Goal: Check status: Check status

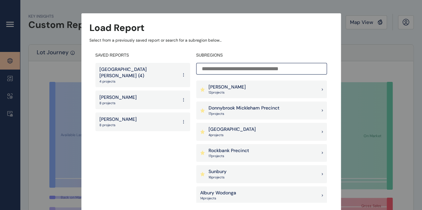
click at [240, 135] on p "4 project s" at bounding box center [231, 135] width 47 height 5
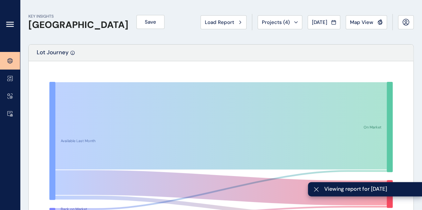
drag, startPoint x: 15, startPoint y: 78, endPoint x: 20, endPoint y: 78, distance: 5.3
click at [15, 78] on link at bounding box center [10, 79] width 20 height 18
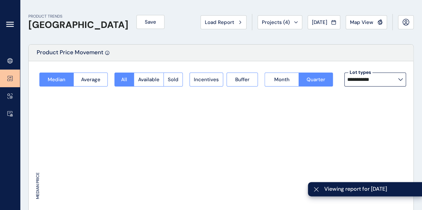
type input "**********"
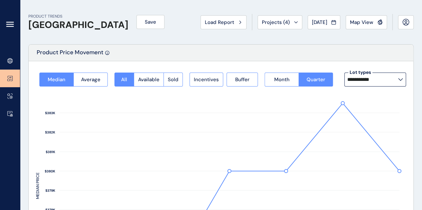
drag, startPoint x: 244, startPoint y: 53, endPoint x: 239, endPoint y: 52, distance: 5.1
drag, startPoint x: 239, startPoint y: 52, endPoint x: 198, endPoint y: 43, distance: 42.2
click at [198, 43] on div "PRODUCT TRENDS [GEOGRAPHIC_DATA] Save Load Report Projects ( 4 ) [DATE] 2025 < …" at bounding box center [220, 22] width 385 height 44
click at [282, 80] on span "Month" at bounding box center [281, 79] width 15 height 7
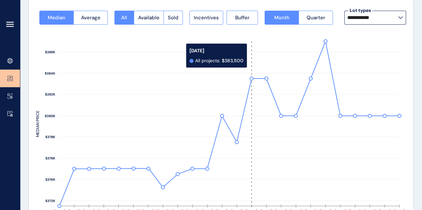
scroll to position [100, 0]
